Goal: Task Accomplishment & Management: Use online tool/utility

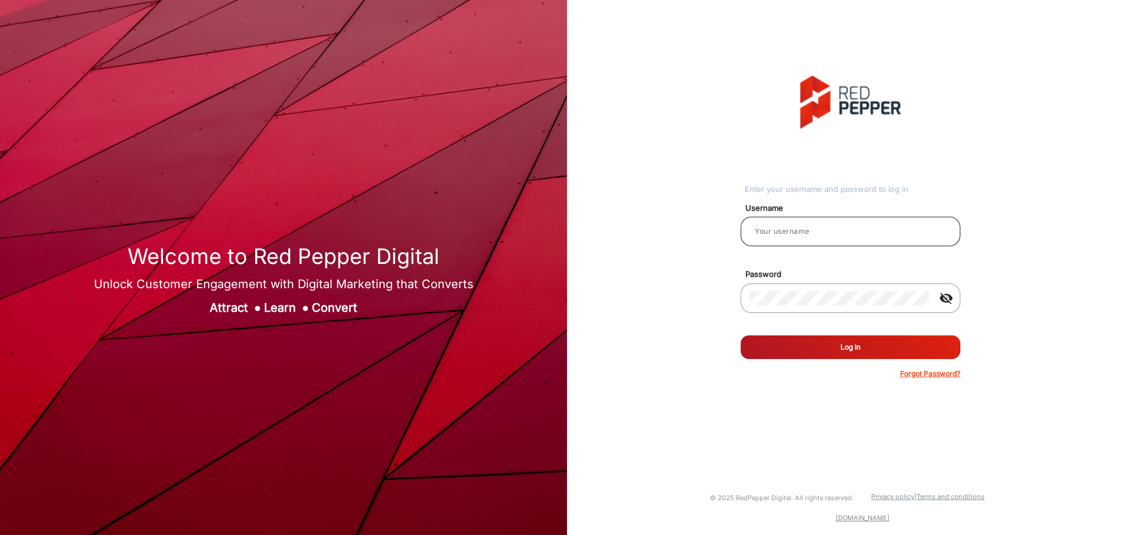
click at [815, 230] on input "email" at bounding box center [850, 231] width 201 height 14
type input "m"
type input "[PERSON_NAME]"
click at [679, 286] on div "Enter your username and password to log in Username [PERSON_NAME] Password visi…" at bounding box center [850, 227] width 585 height 455
click at [904, 349] on button "Log In" at bounding box center [851, 348] width 220 height 24
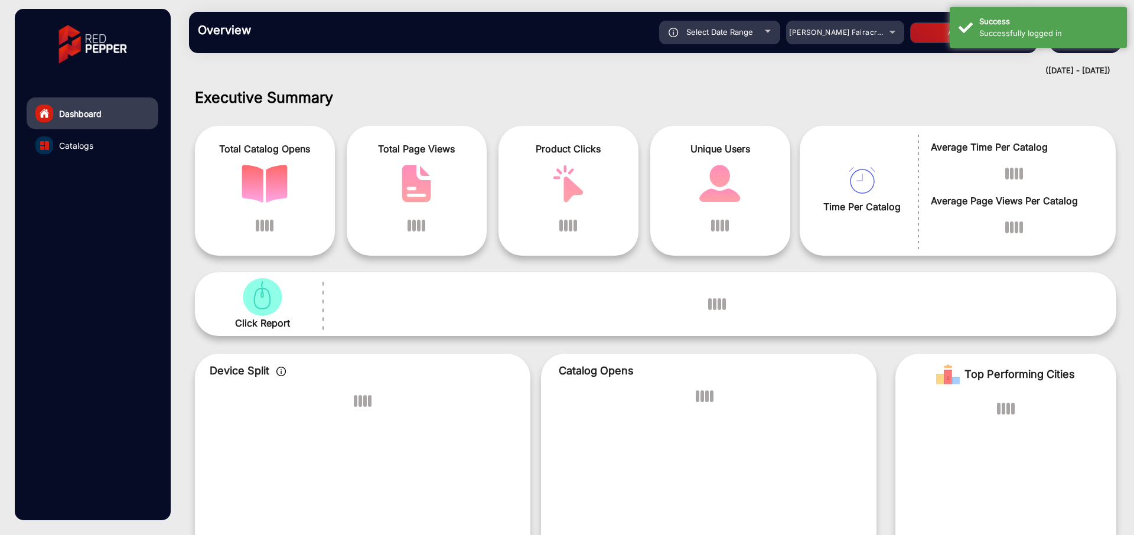
scroll to position [9, 0]
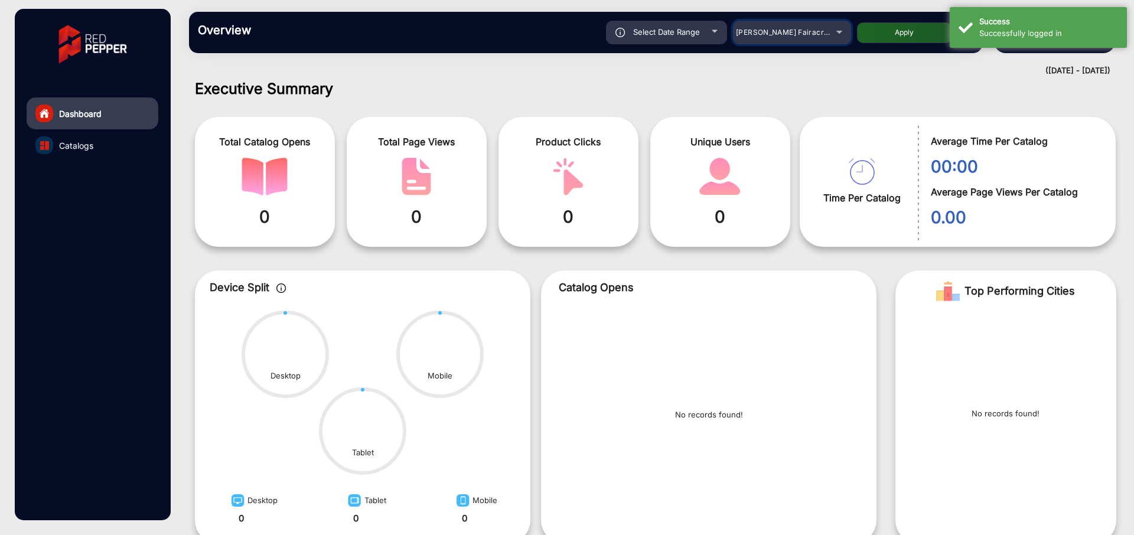
click at [822, 30] on span "[PERSON_NAME] Fairacre Farms" at bounding box center [794, 32] width 117 height 9
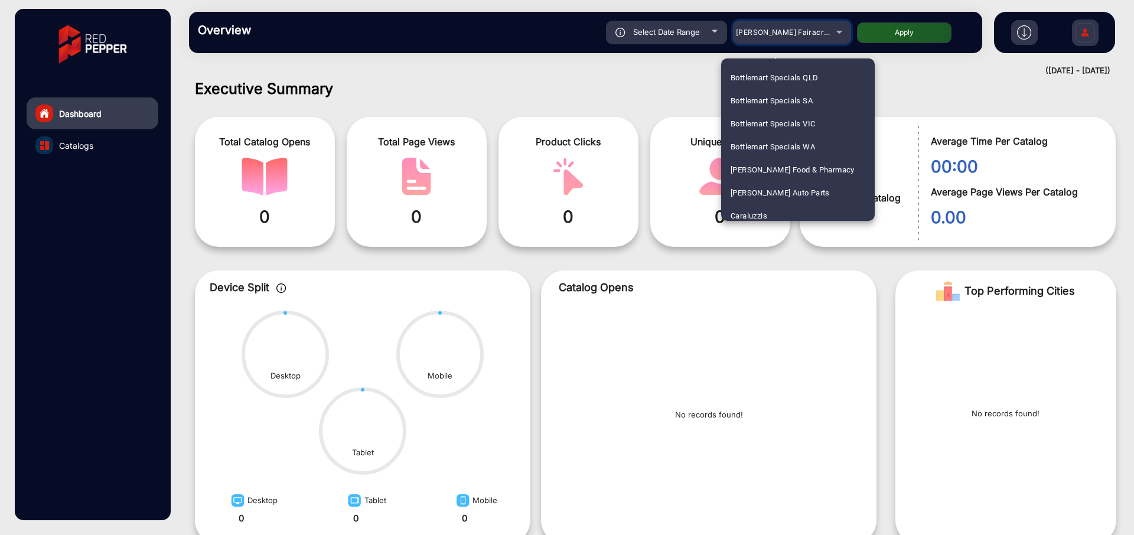
scroll to position [1432, 0]
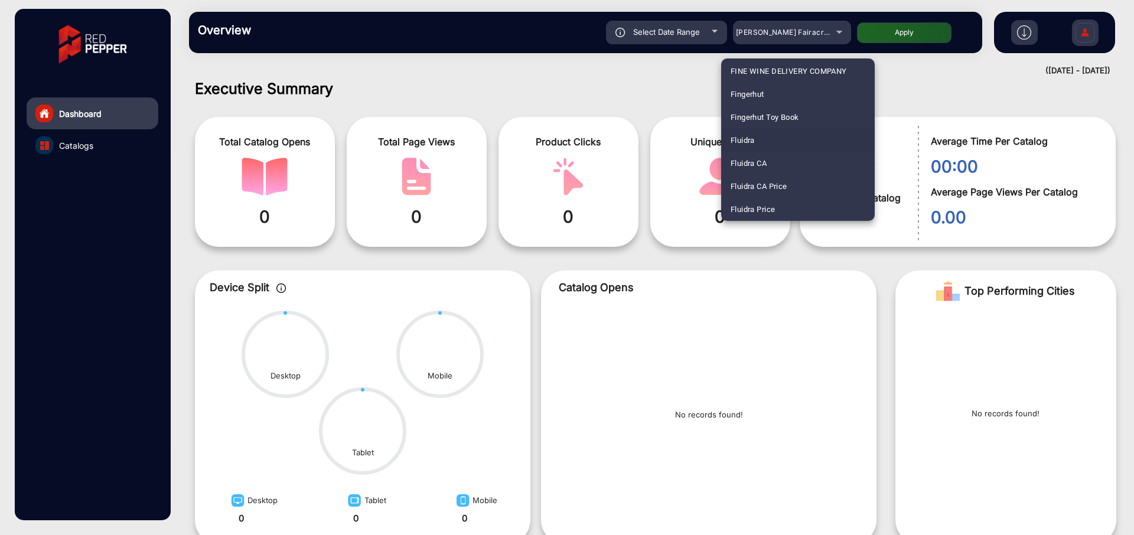
click at [739, 141] on span "Fluidra" at bounding box center [743, 140] width 24 height 23
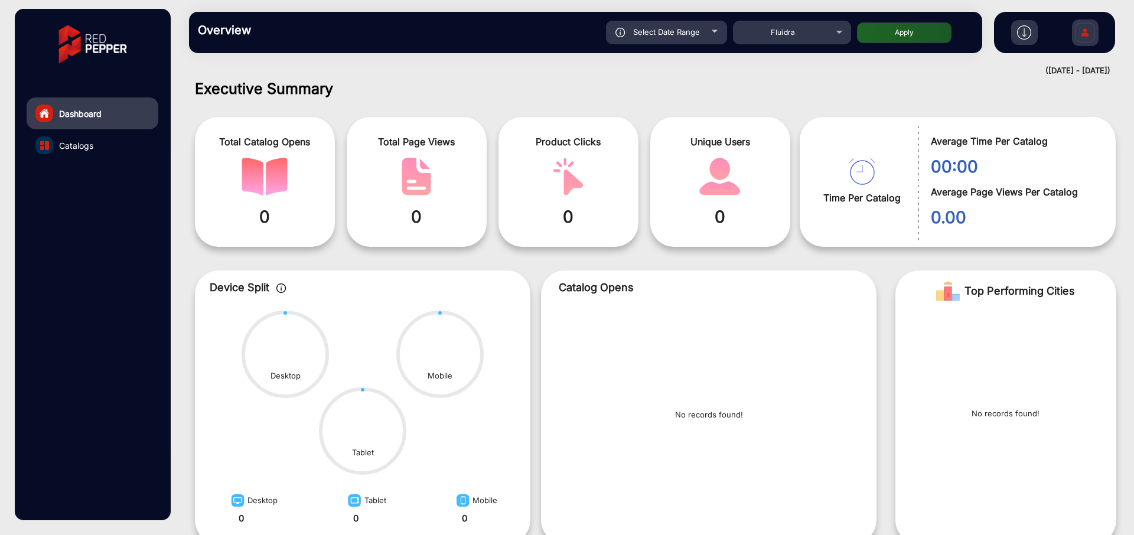
click at [904, 40] on button "Apply" at bounding box center [904, 32] width 95 height 21
type input "[DATE]"
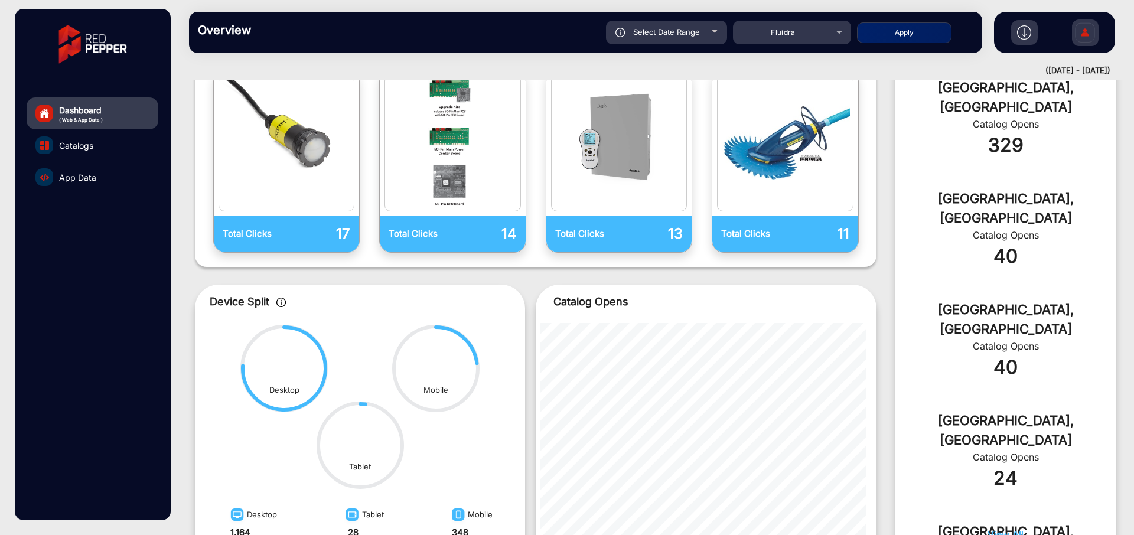
scroll to position [0, 0]
